Goal: Navigation & Orientation: Find specific page/section

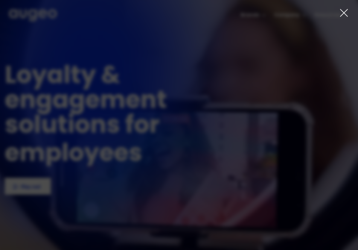
click at [342, 12] on icon at bounding box center [344, 12] width 9 height 9
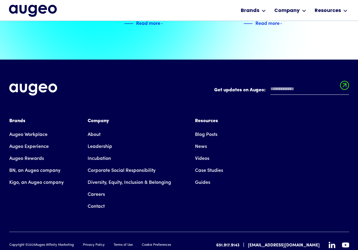
scroll to position [1395, 0]
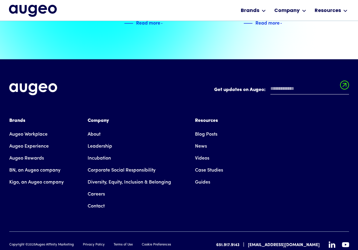
click at [99, 188] on link "Careers" at bounding box center [96, 194] width 17 height 12
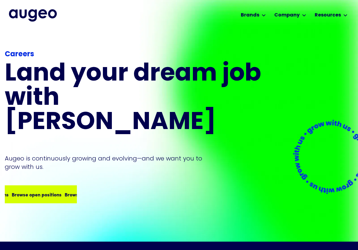
click at [64, 191] on div "Browse open positions" at bounding box center [89, 194] width 50 height 7
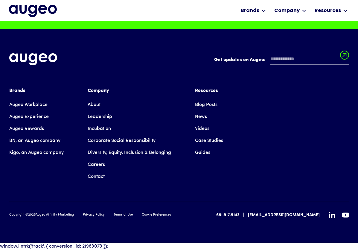
click at [98, 165] on link "Careers" at bounding box center [96, 165] width 17 height 12
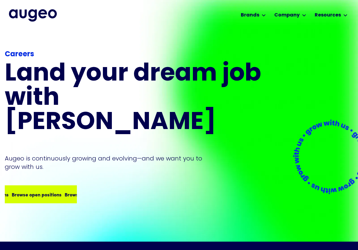
click at [54, 191] on div "Browse open positions" at bounding box center [62, 194] width 50 height 7
